Goal: Information Seeking & Learning: Learn about a topic

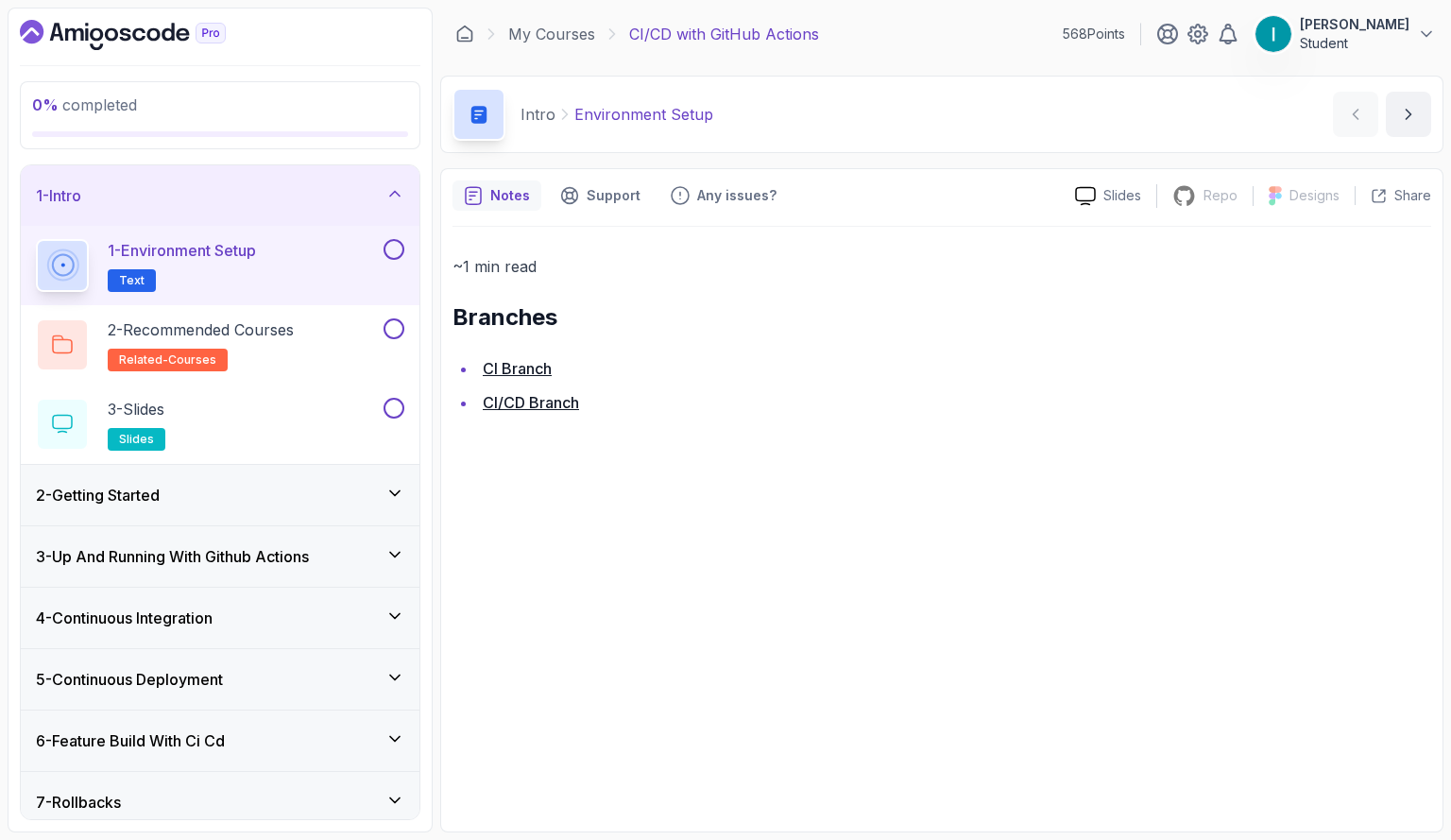
scroll to position [130, 0]
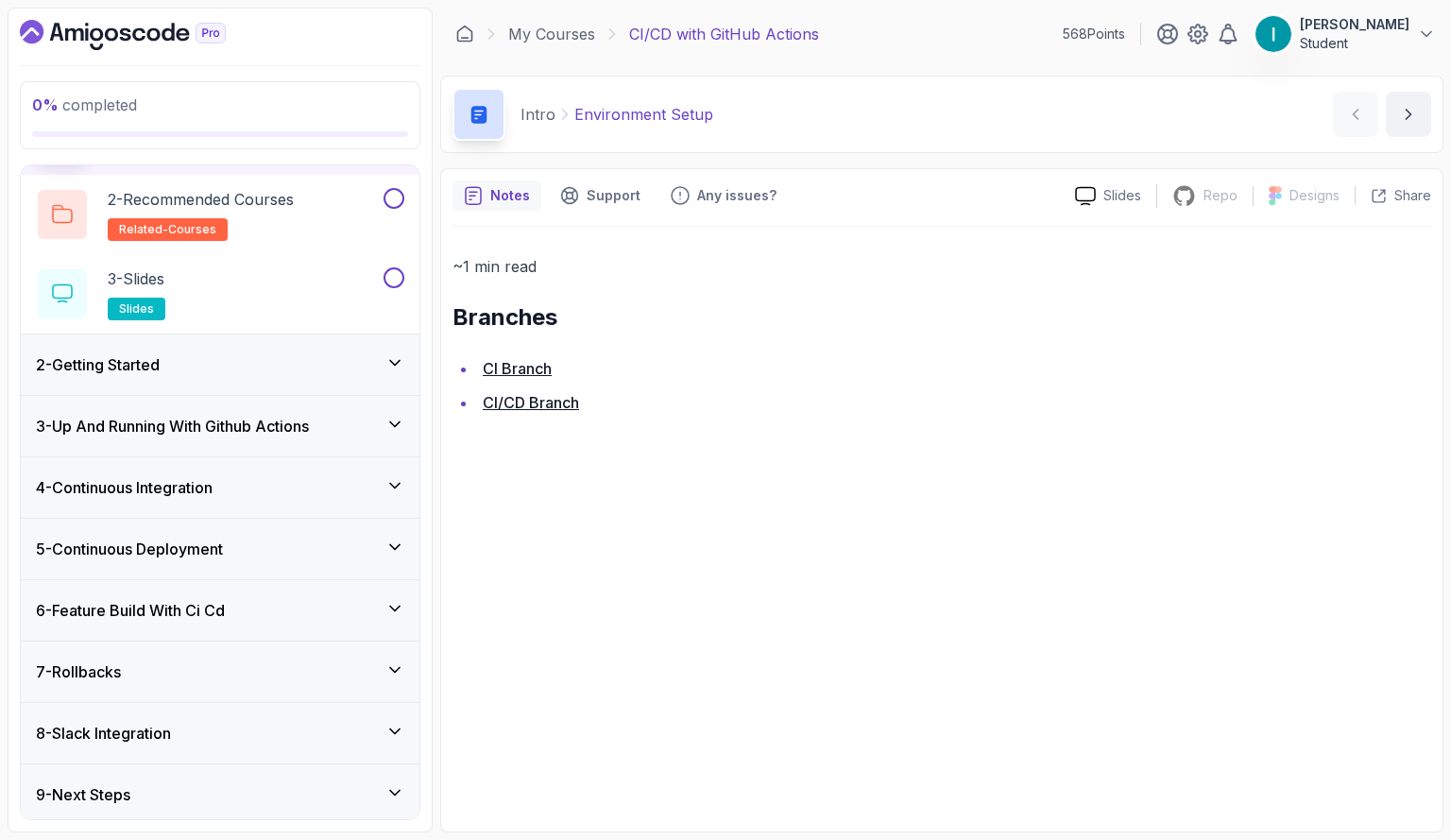
click at [144, 358] on h3 "2 - Getting Started" at bounding box center [97, 364] width 124 height 22
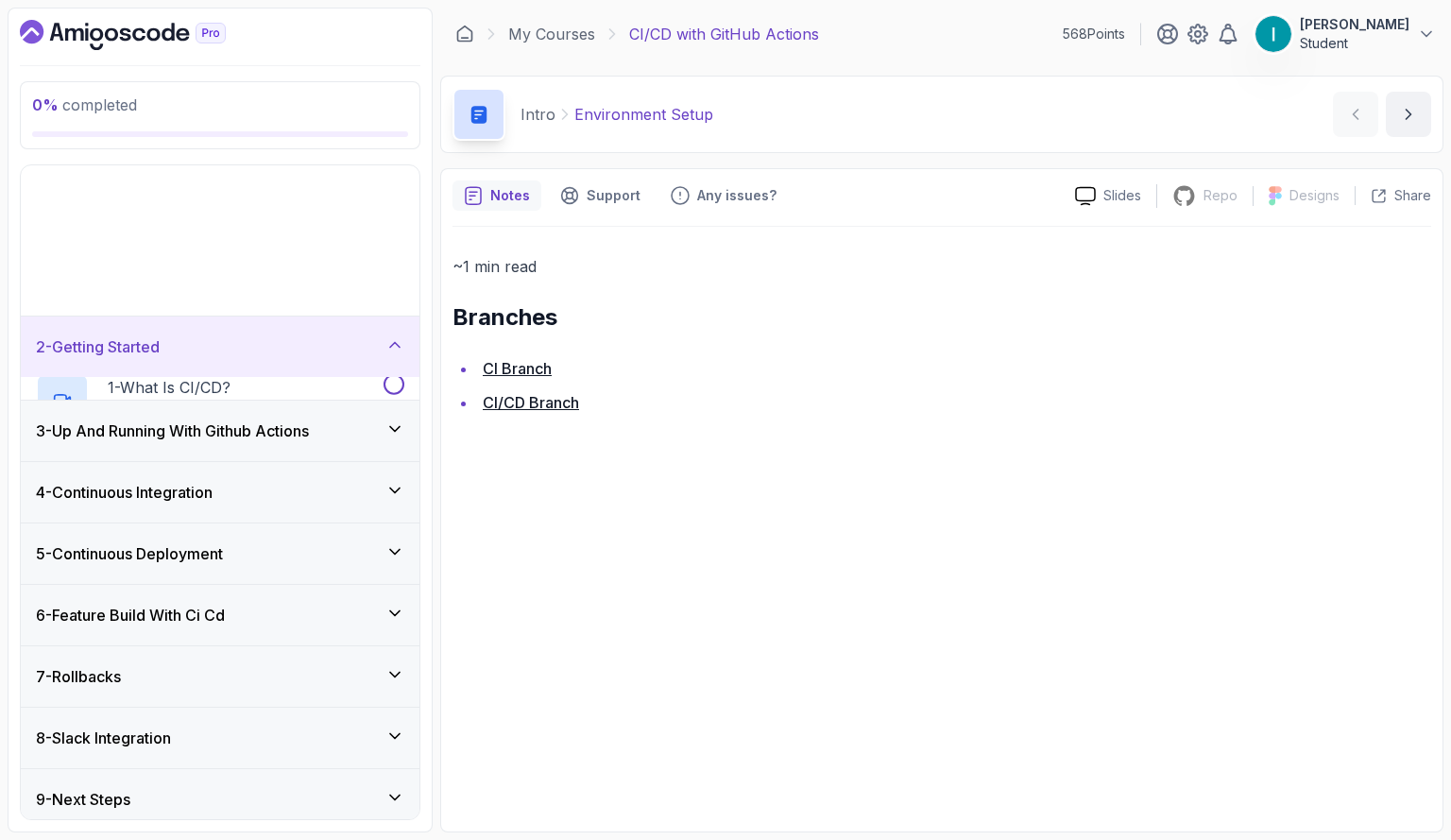
scroll to position [0, 0]
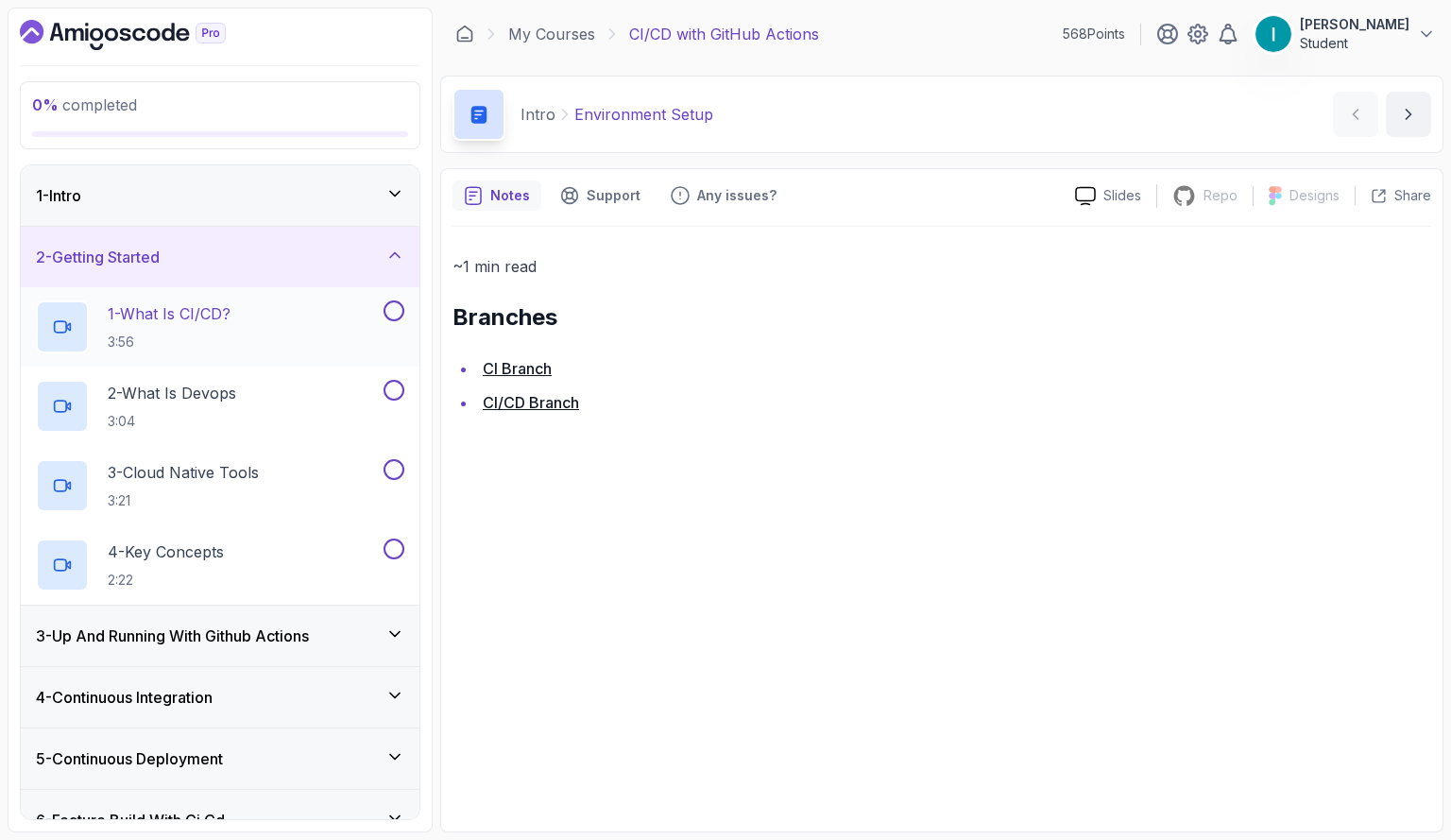
click at [187, 316] on p "1 - What Is CI/CD?" at bounding box center [169, 313] width 123 height 22
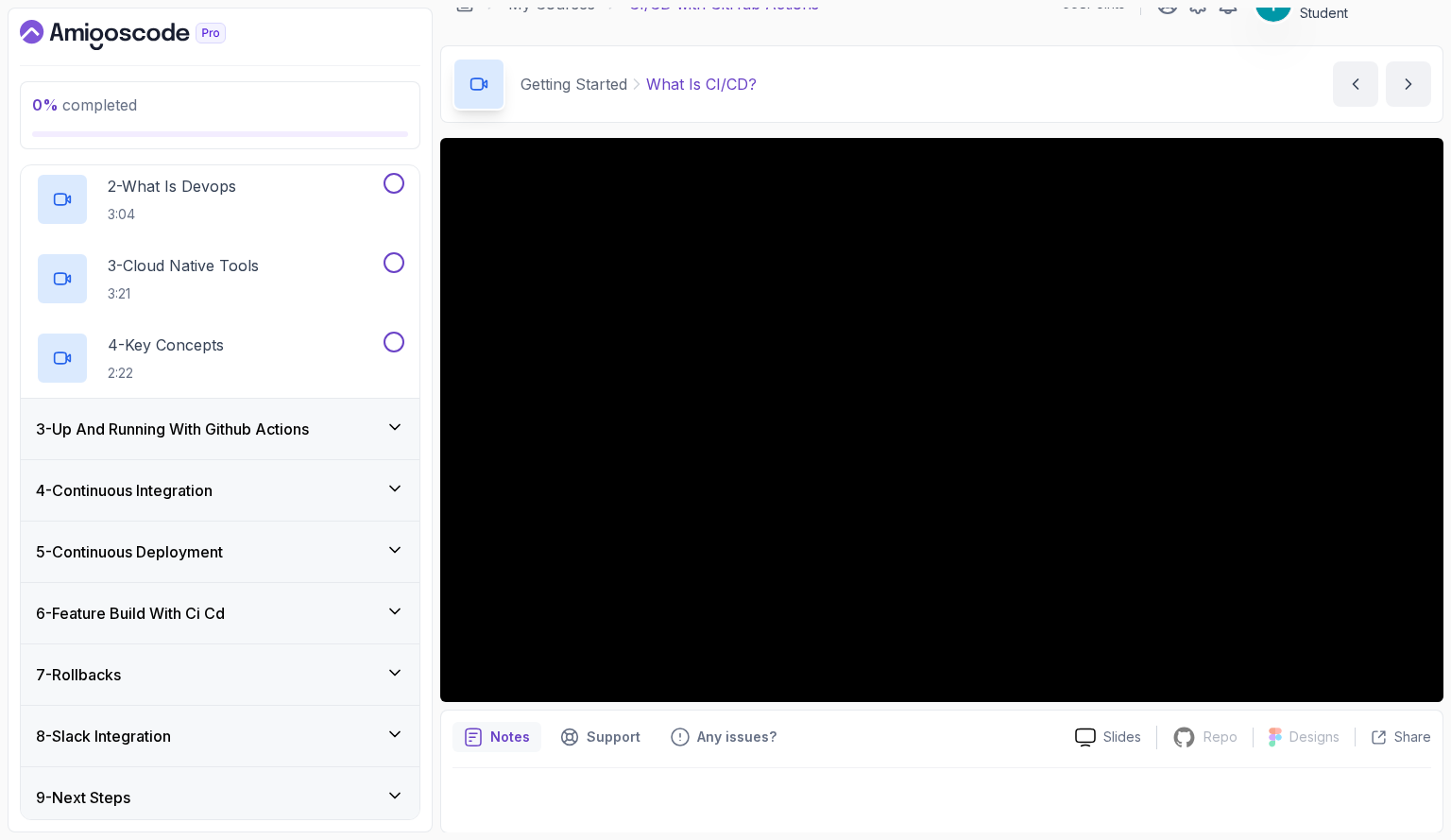
scroll to position [210, 0]
click at [193, 539] on h3 "5 - Continuous Deployment" at bounding box center [129, 548] width 187 height 22
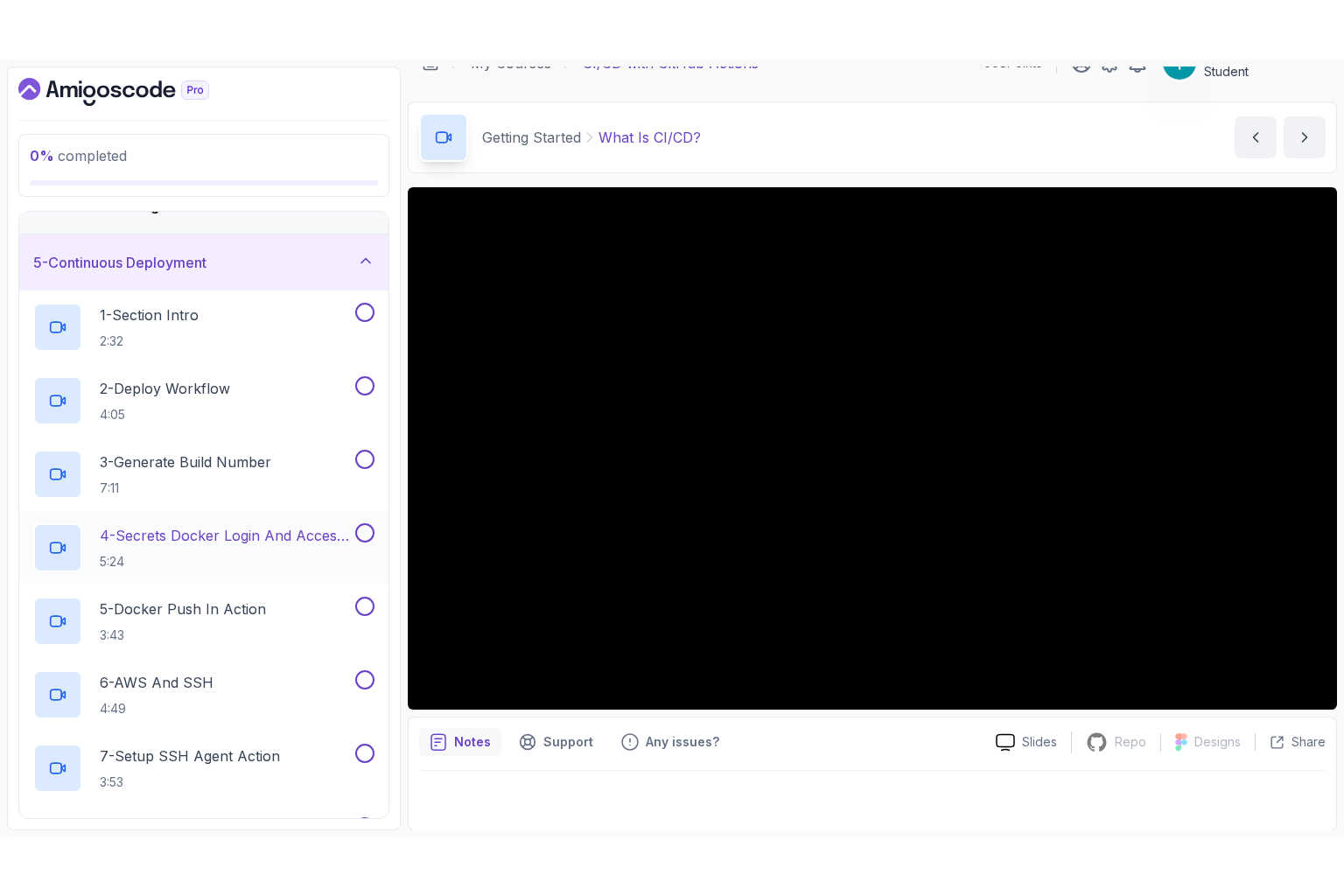
scroll to position [203, 0]
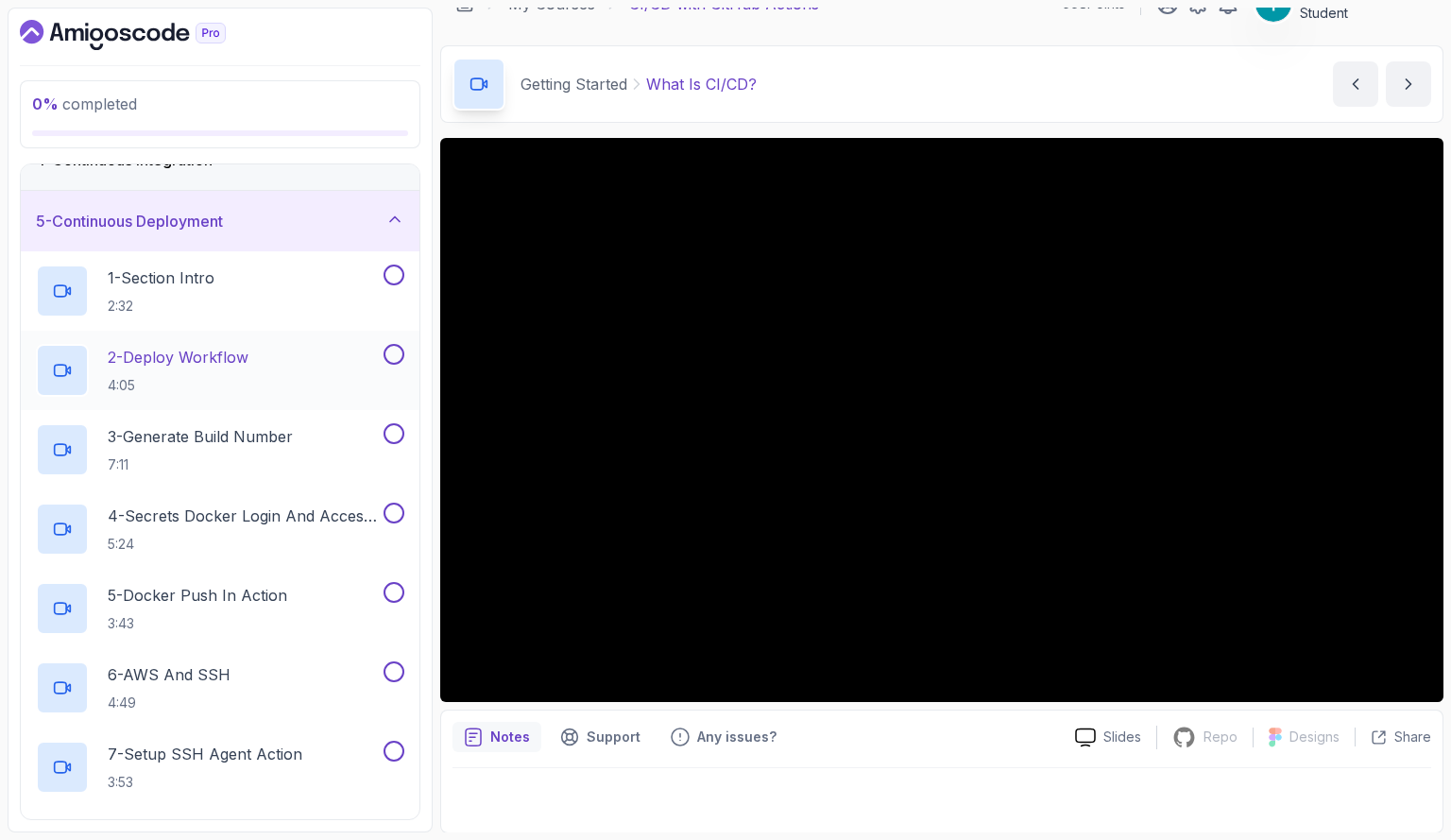
click at [216, 350] on p "2 - Deploy Workflow" at bounding box center [178, 357] width 141 height 22
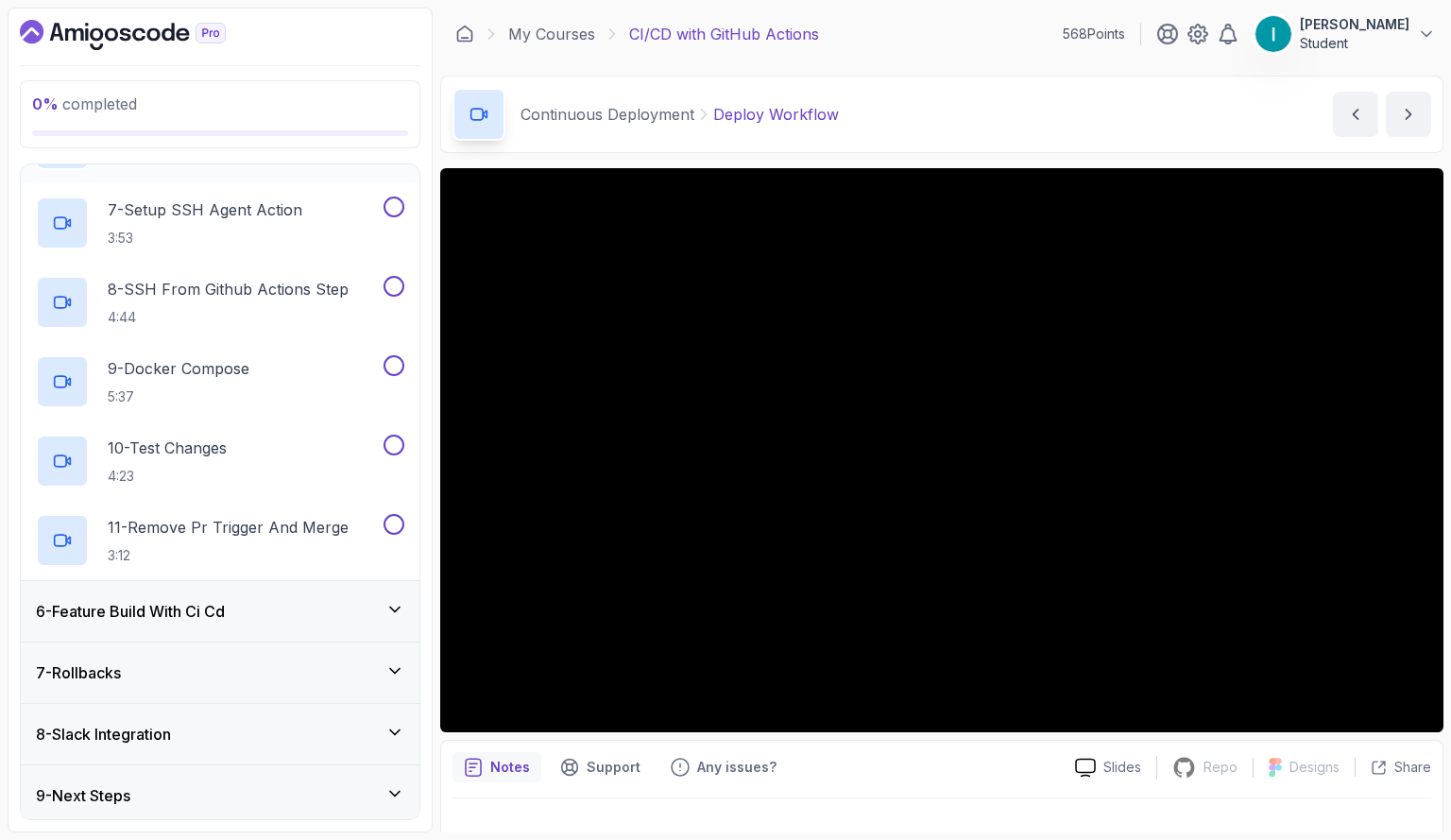
scroll to position [765, 0]
click at [173, 613] on h3 "6 - Feature Build With Ci Cd" at bounding box center [130, 609] width 189 height 22
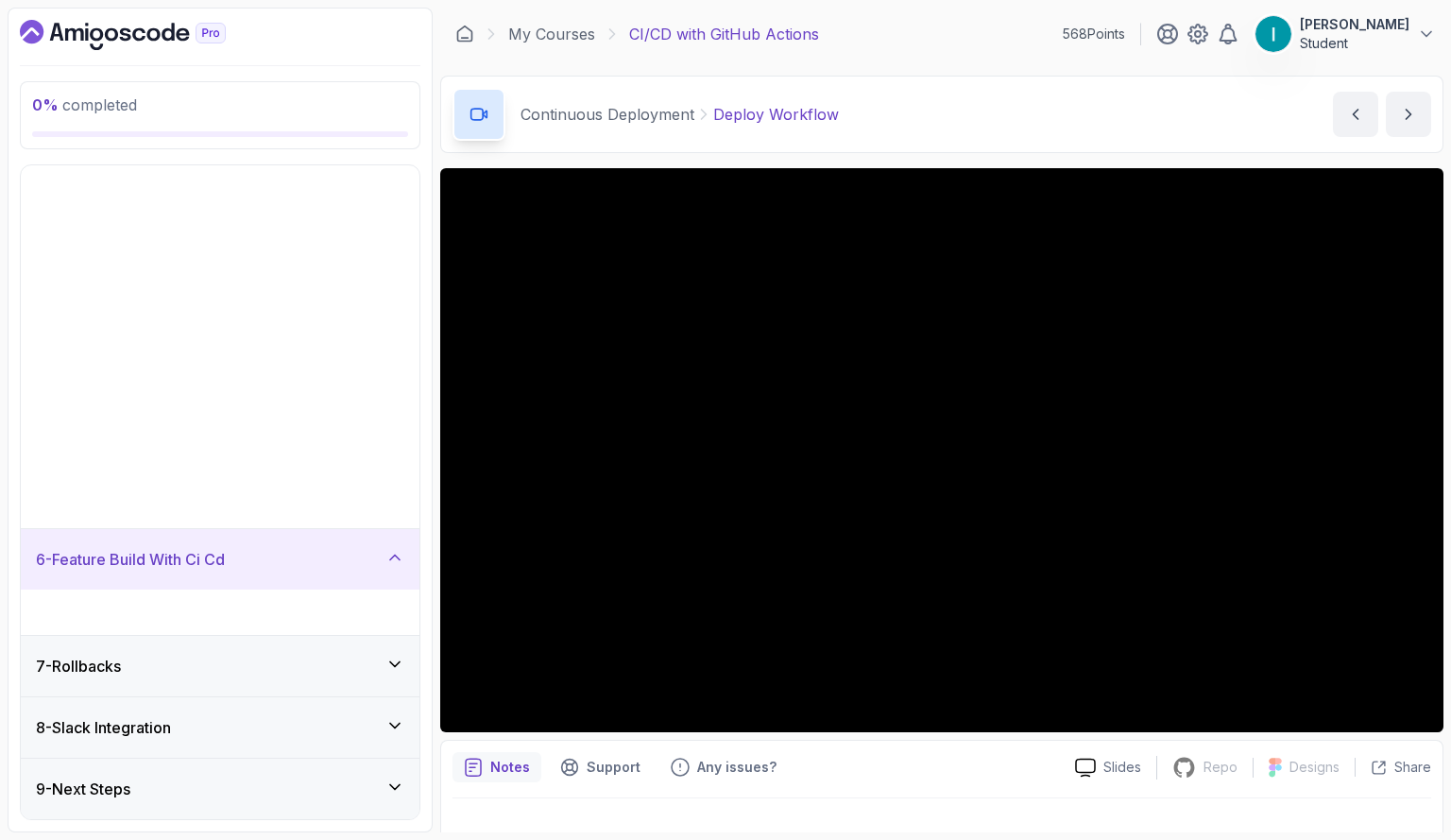
scroll to position [0, 0]
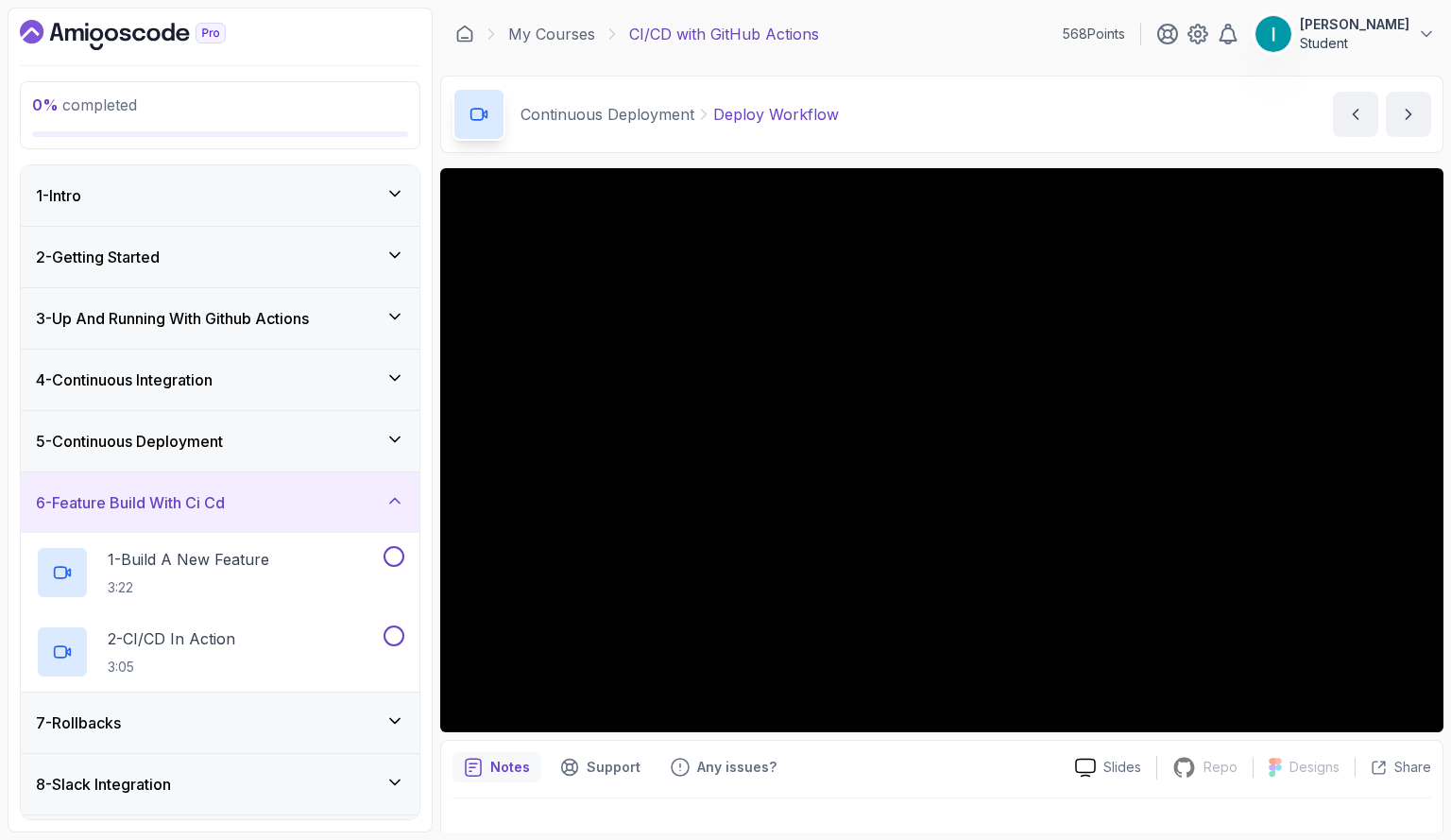
click at [220, 503] on h3 "6 - Feature Build With Ci Cd" at bounding box center [130, 502] width 189 height 22
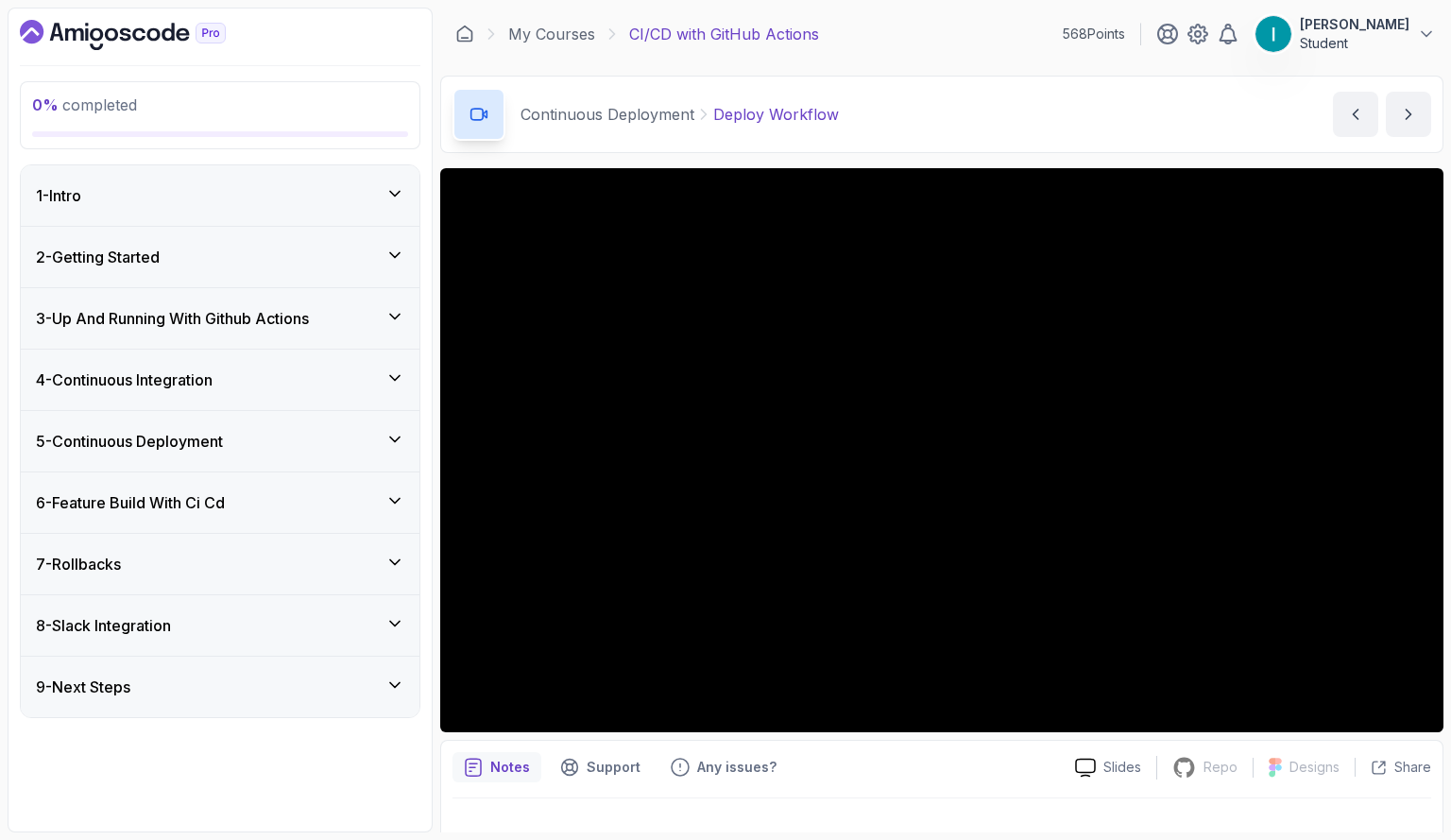
click at [112, 696] on div "9 - Next Steps" at bounding box center [220, 686] width 399 height 60
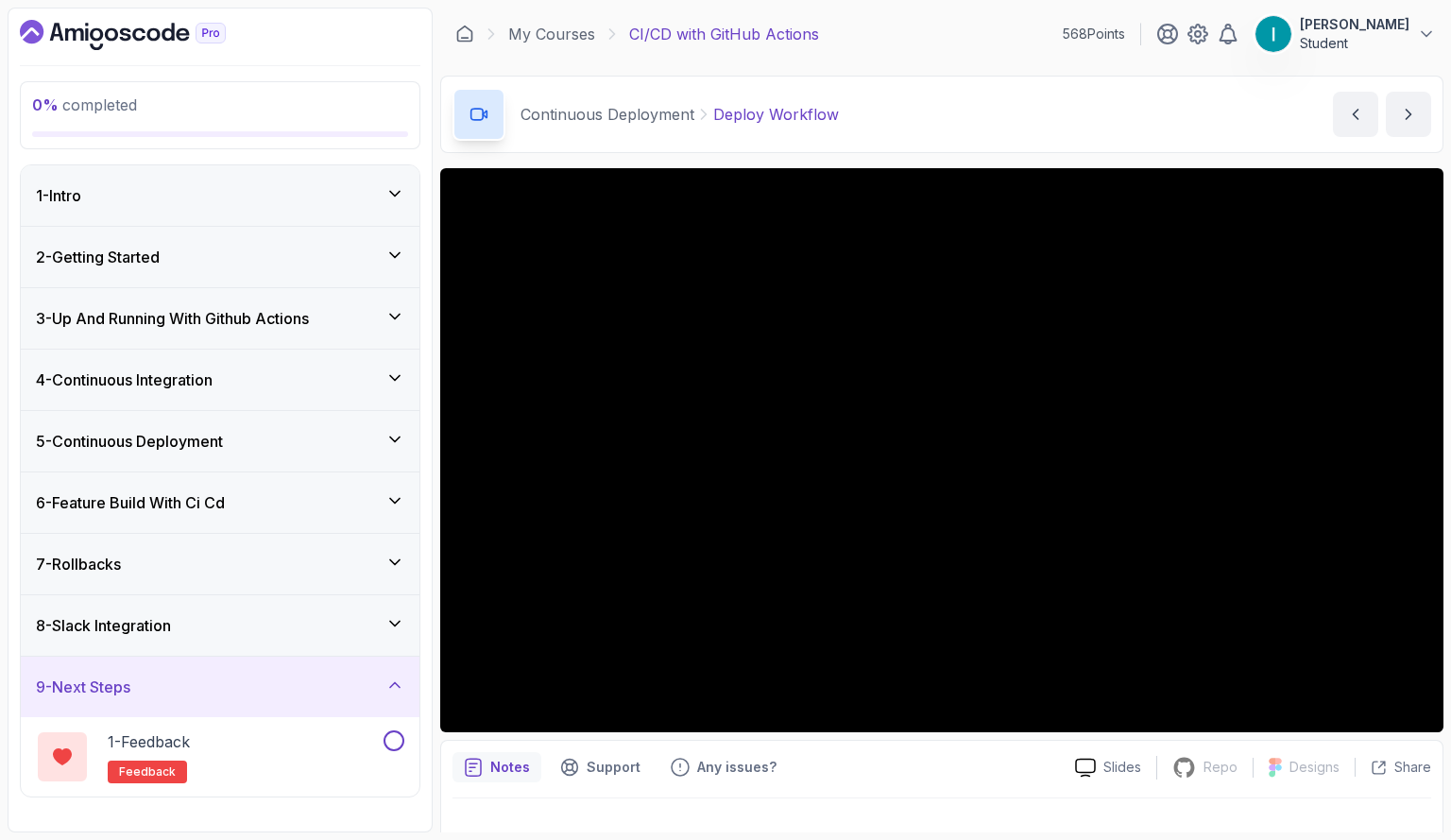
click at [112, 696] on div "9 - Next Steps" at bounding box center [220, 686] width 399 height 60
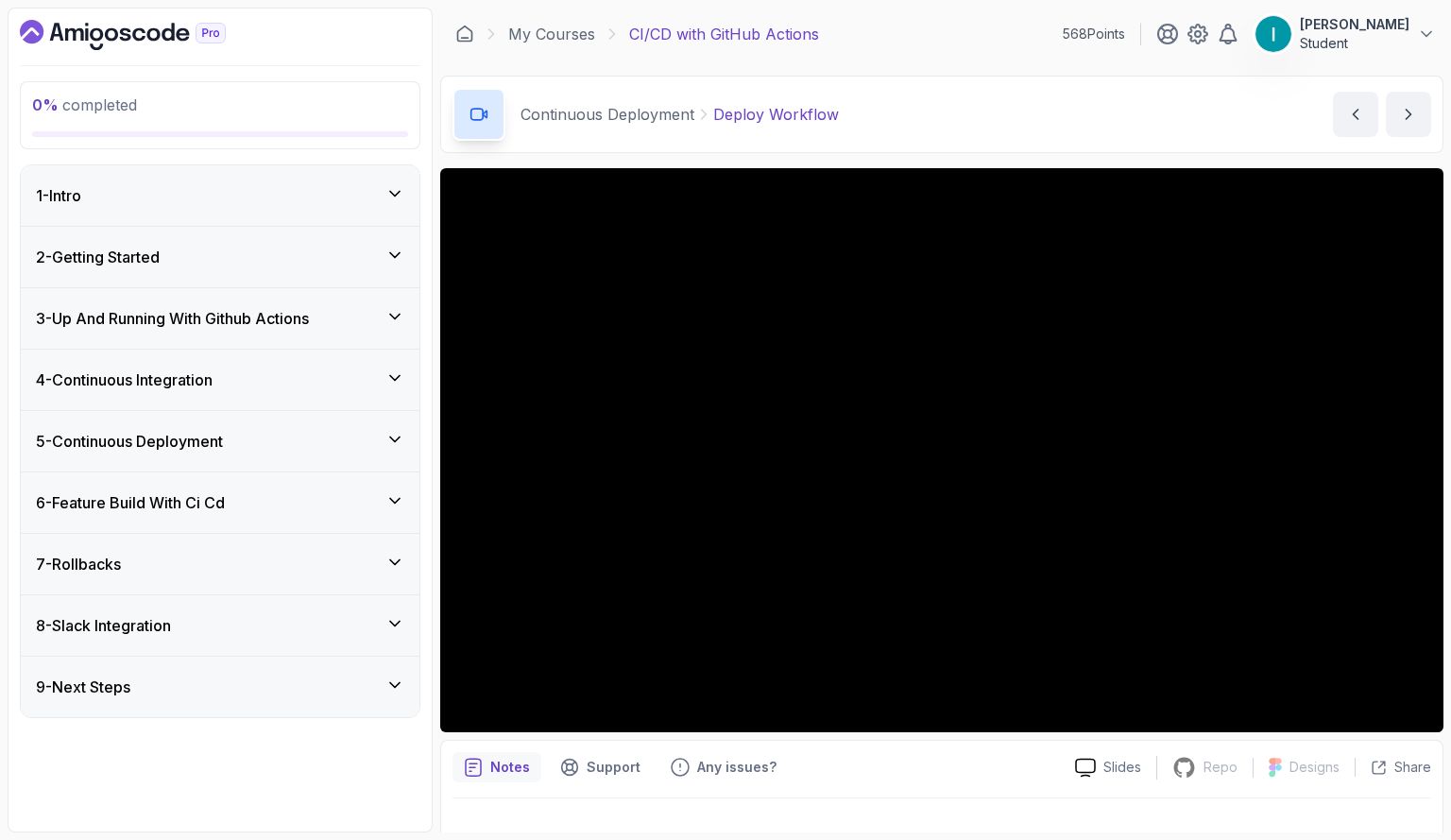
click at [119, 628] on h3 "8 - Slack Integration" at bounding box center [103, 625] width 135 height 22
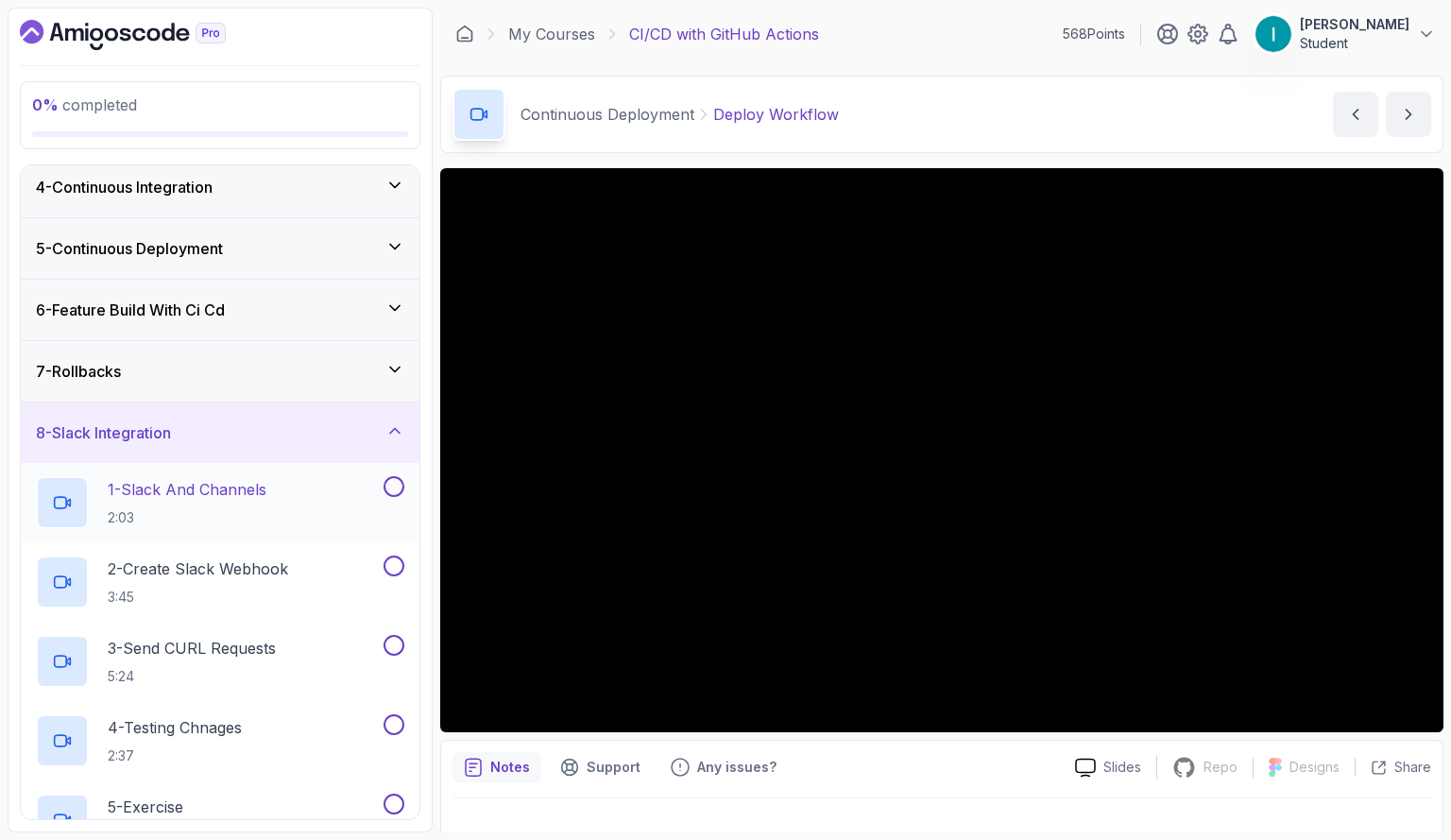
scroll to position [192, 0]
click at [137, 449] on div "8 - Slack Integration" at bounding box center [220, 433] width 399 height 60
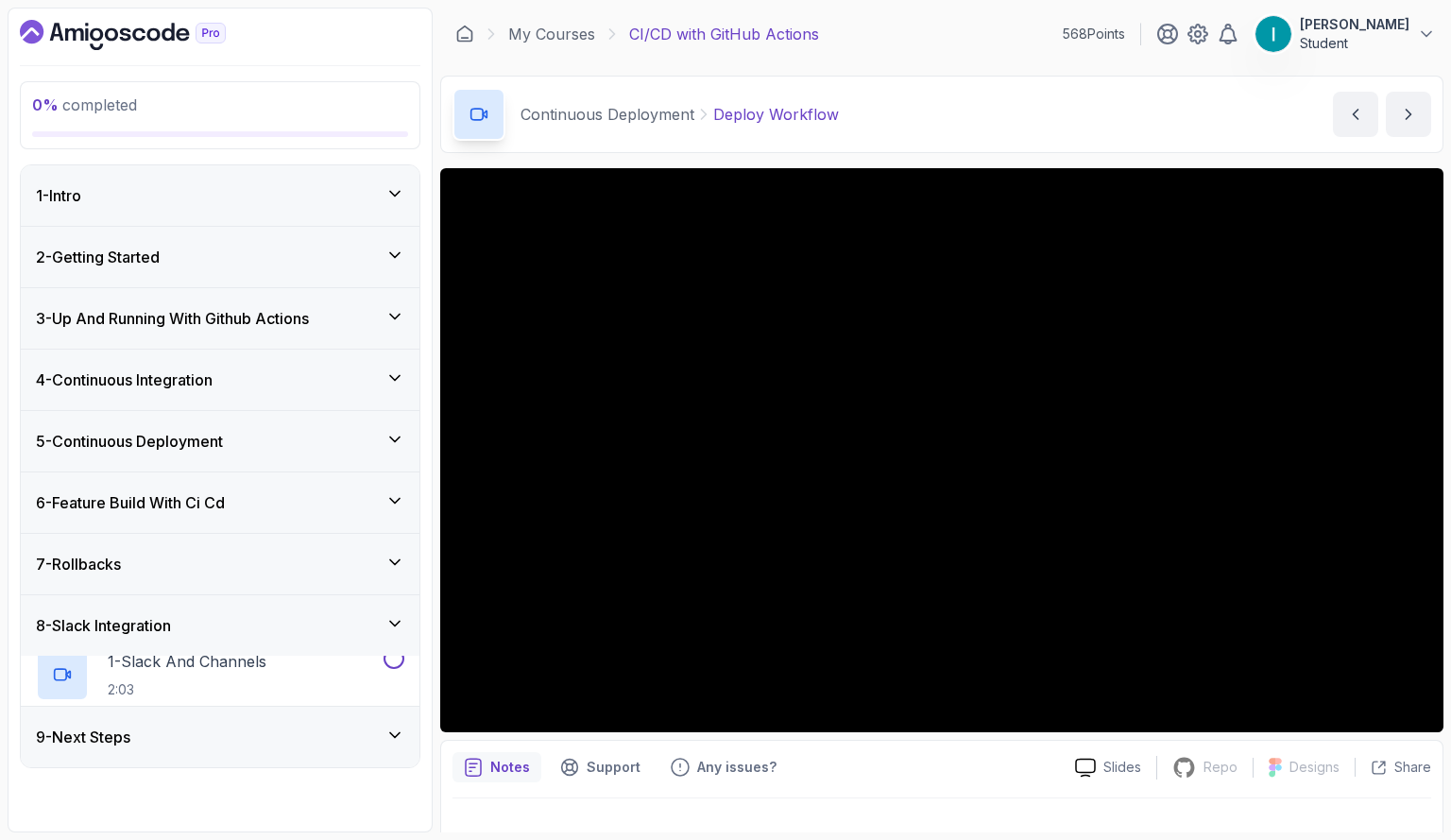
scroll to position [0, 0]
